Goal: Task Accomplishment & Management: Use online tool/utility

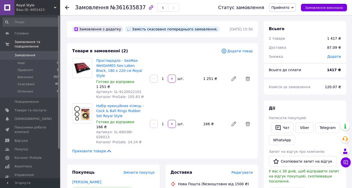
scroll to position [4, 0]
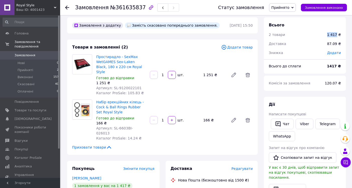
click at [25, 54] on link "Замовлення 0" at bounding box center [31, 55] width 62 height 9
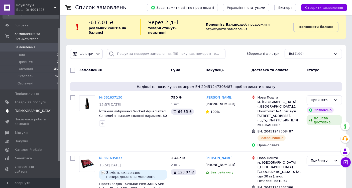
scroll to position [8, 0]
click at [32, 100] on span "Товари та послуги" at bounding box center [31, 102] width 32 height 5
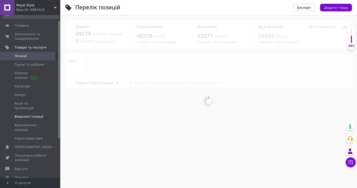
click at [33, 114] on span "Видалені позиції" at bounding box center [29, 116] width 29 height 5
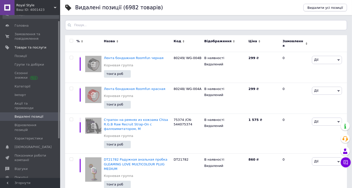
click at [314, 7] on span "Видалити усі позиції" at bounding box center [326, 8] width 36 height 4
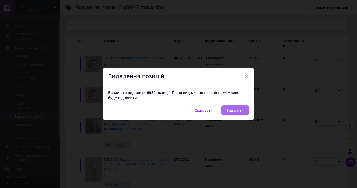
click at [236, 108] on span "Видалити" at bounding box center [234, 110] width 17 height 4
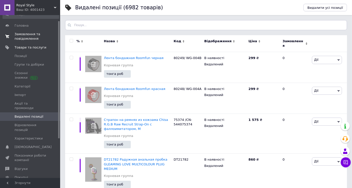
click at [26, 35] on span "Замовлення та повідомлення" at bounding box center [31, 36] width 32 height 9
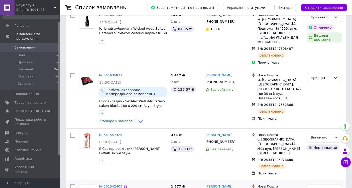
scroll to position [83, 0]
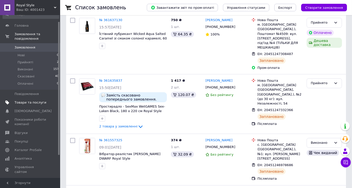
click at [34, 100] on span "Товари та послуги" at bounding box center [31, 102] width 32 height 5
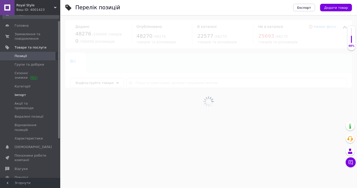
click at [33, 93] on span "Імпорт" at bounding box center [31, 95] width 32 height 5
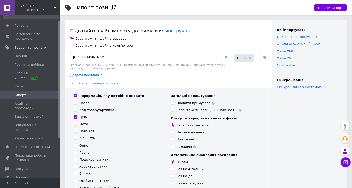
click at [105, 42] on div "Завантажити файл з сервера Завантажити файл з комп'ютера [URL][DOMAIN_NAME] Фор…" at bounding box center [168, 127] width 197 height 183
click at [105, 46] on div "Завантажити файл з комп'ютера" at bounding box center [104, 45] width 57 height 5
click at [73, 46] on input "Завантажити файл з комп'ютера" at bounding box center [71, 45] width 3 height 3
radio input "true"
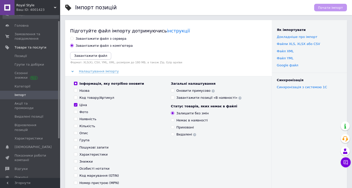
click at [100, 54] on icon "Завантажити файл" at bounding box center [90, 56] width 33 height 4
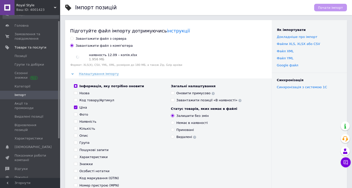
click at [84, 106] on div "Ціна" at bounding box center [83, 107] width 8 height 5
click at [77, 106] on input "Ціна" at bounding box center [75, 106] width 3 height 3
click at [84, 106] on div "Ціна" at bounding box center [83, 107] width 8 height 5
click at [77, 106] on input "Ціна" at bounding box center [75, 106] width 3 height 3
checkbox input "true"
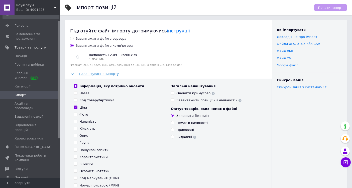
click at [90, 123] on div "Наявність" at bounding box center [87, 121] width 17 height 5
click at [77, 123] on input "Наявність" at bounding box center [75, 120] width 3 height 3
checkbox input "true"
click at [188, 123] on div "Немає в наявності" at bounding box center [192, 122] width 31 height 5
click at [174, 123] on input "Немає в наявності" at bounding box center [172, 122] width 3 height 3
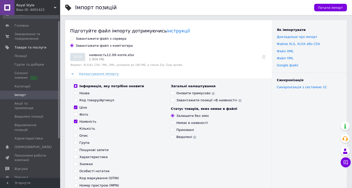
radio input "true"
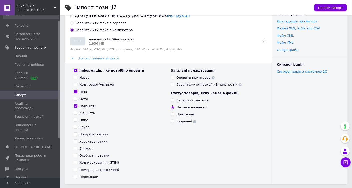
scroll to position [28, 0]
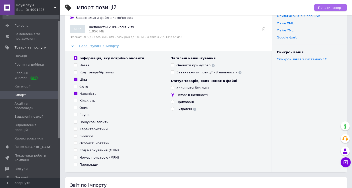
click at [329, 4] on button "Почати імпорт" at bounding box center [330, 8] width 33 height 8
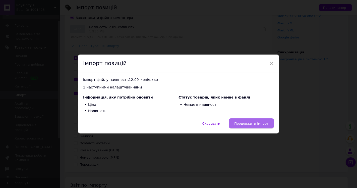
click at [257, 126] on button "Продовжити імпорт" at bounding box center [251, 123] width 45 height 10
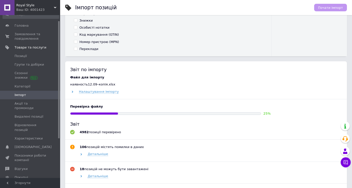
scroll to position [139, 0]
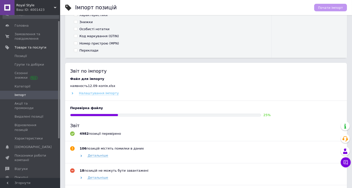
click at [105, 91] on span "Налаштування імпорту" at bounding box center [99, 93] width 40 height 4
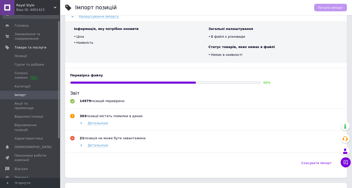
scroll to position [223, 0]
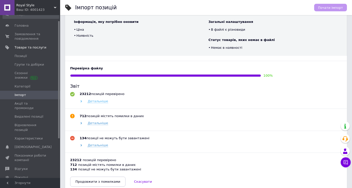
click at [91, 102] on span "Детальніше" at bounding box center [98, 101] width 21 height 4
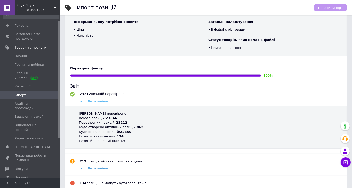
click at [91, 102] on span "Детальніше" at bounding box center [98, 101] width 21 height 4
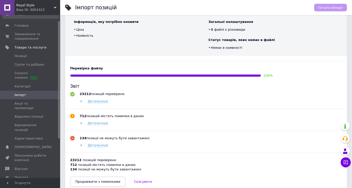
click at [106, 180] on span "Продовжити з помилками" at bounding box center [97, 181] width 45 height 4
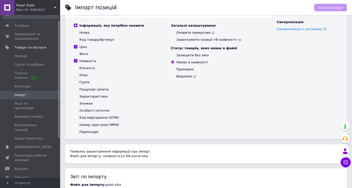
scroll to position [0, 0]
